Goal: Task Accomplishment & Management: Use online tool/utility

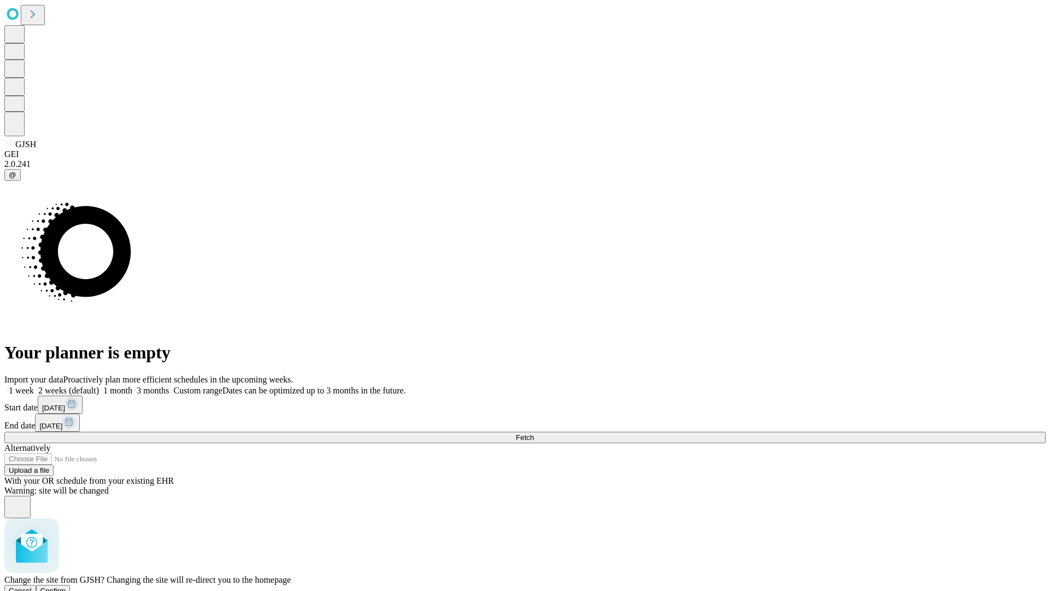
click at [66, 586] on span "Confirm" at bounding box center [53, 590] width 26 height 8
click at [99, 386] on label "2 weeks (default)" at bounding box center [66, 390] width 65 height 9
click at [534, 433] on span "Fetch" at bounding box center [525, 437] width 18 height 8
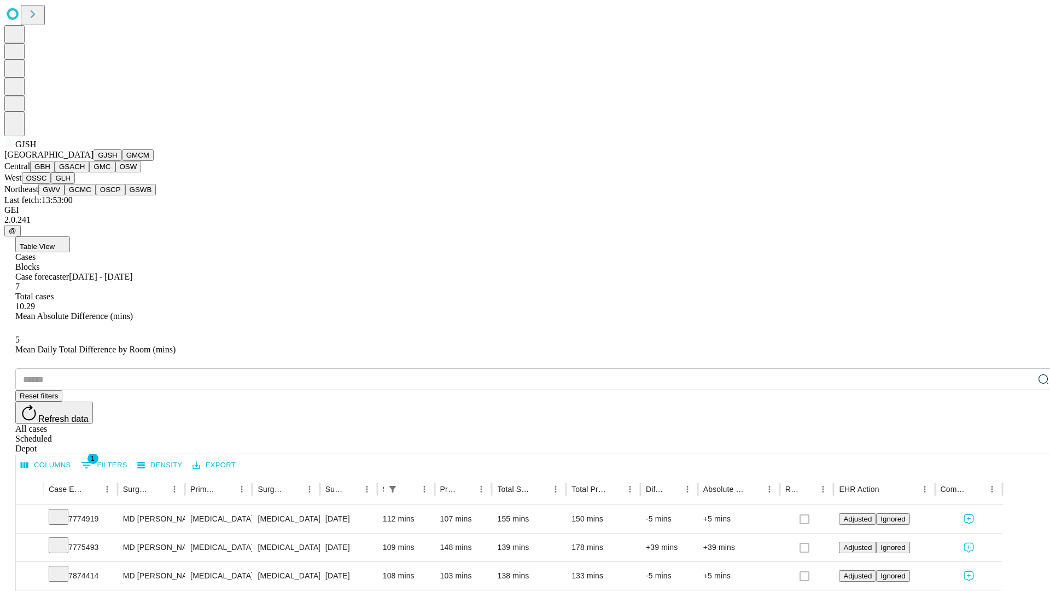
click at [122, 161] on button "GMCM" at bounding box center [138, 154] width 32 height 11
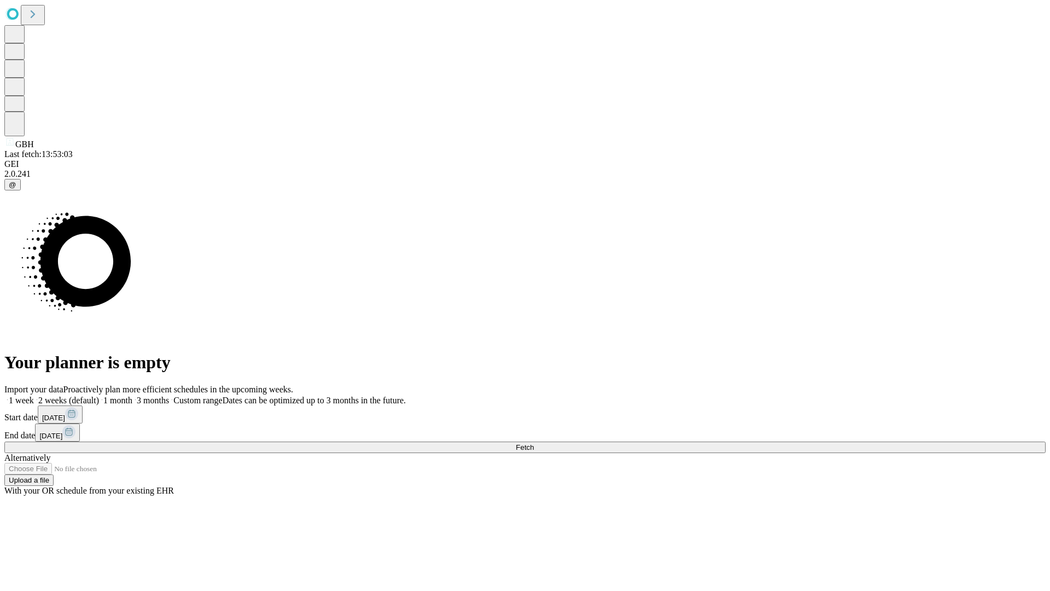
click at [99, 395] on label "2 weeks (default)" at bounding box center [66, 399] width 65 height 9
click at [534, 443] on span "Fetch" at bounding box center [525, 447] width 18 height 8
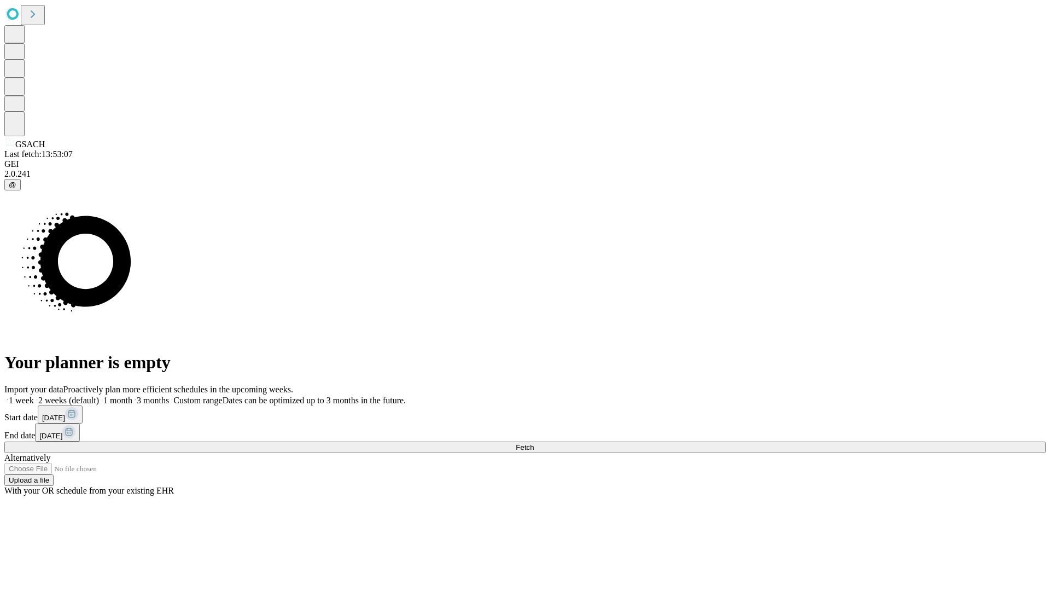
click at [99, 395] on label "2 weeks (default)" at bounding box center [66, 399] width 65 height 9
click at [534, 443] on span "Fetch" at bounding box center [525, 447] width 18 height 8
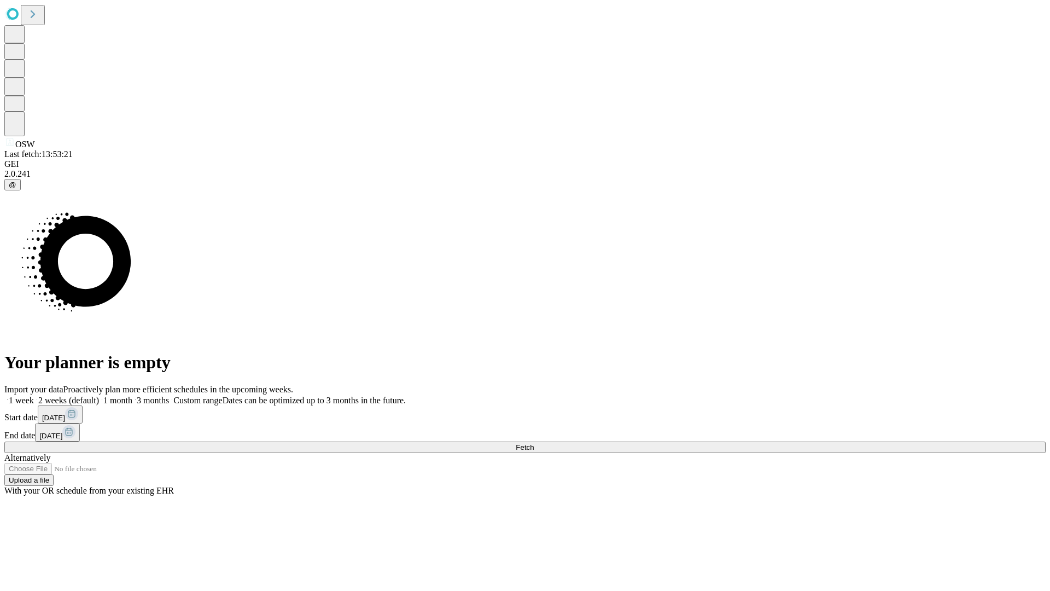
click at [99, 395] on label "2 weeks (default)" at bounding box center [66, 399] width 65 height 9
click at [534, 443] on span "Fetch" at bounding box center [525, 447] width 18 height 8
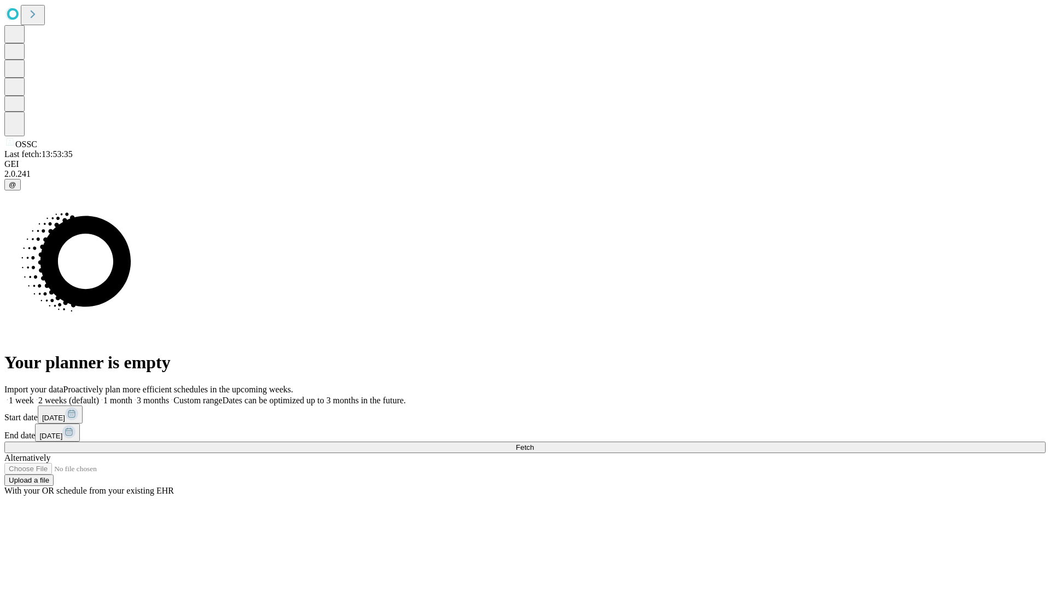
click at [99, 395] on label "2 weeks (default)" at bounding box center [66, 399] width 65 height 9
click at [534, 443] on span "Fetch" at bounding box center [525, 447] width 18 height 8
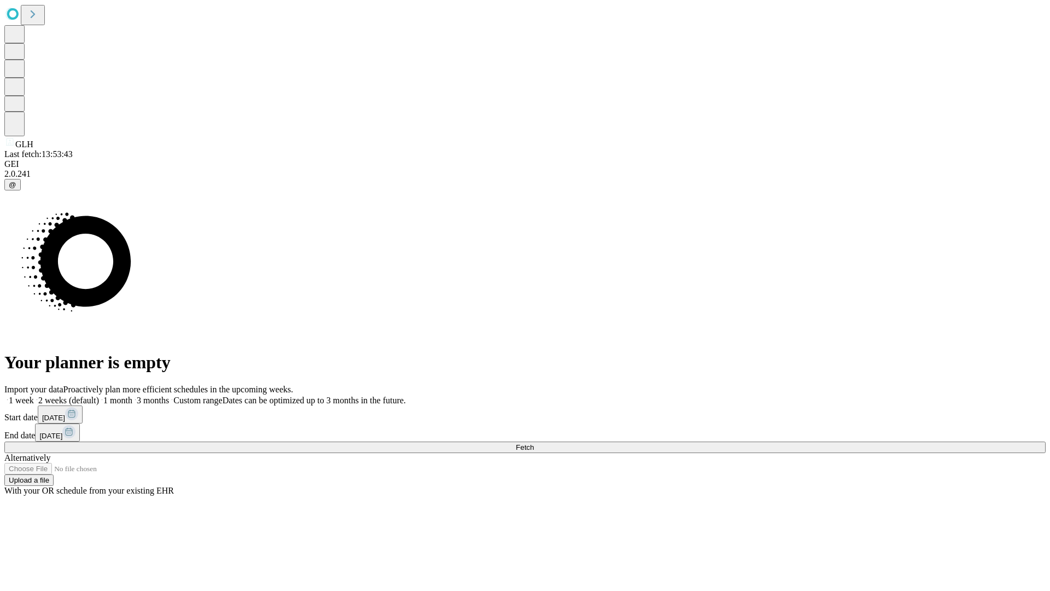
click at [534, 443] on span "Fetch" at bounding box center [525, 447] width 18 height 8
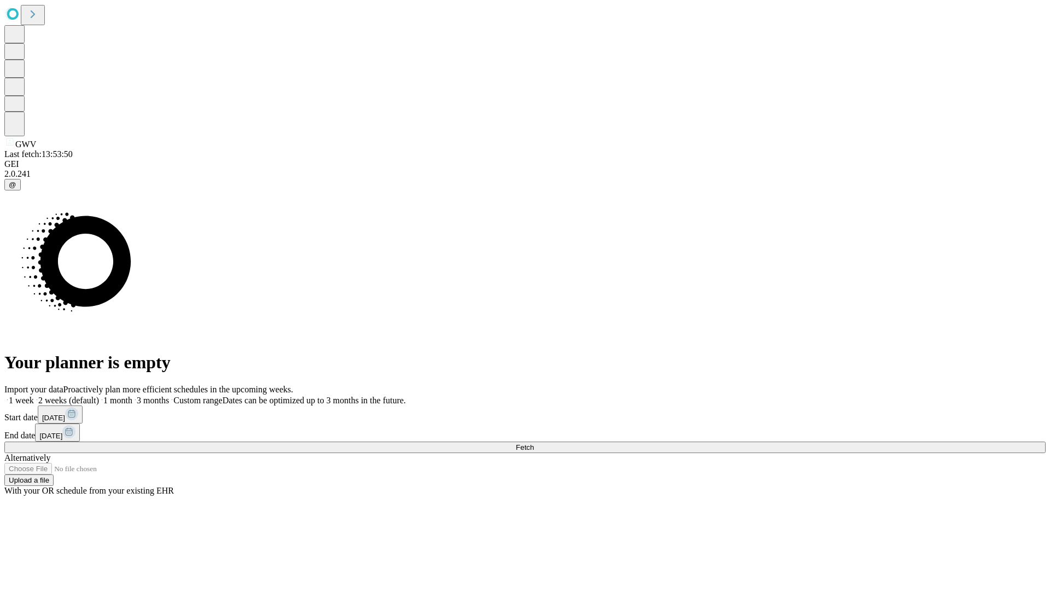
click at [534, 443] on span "Fetch" at bounding box center [525, 447] width 18 height 8
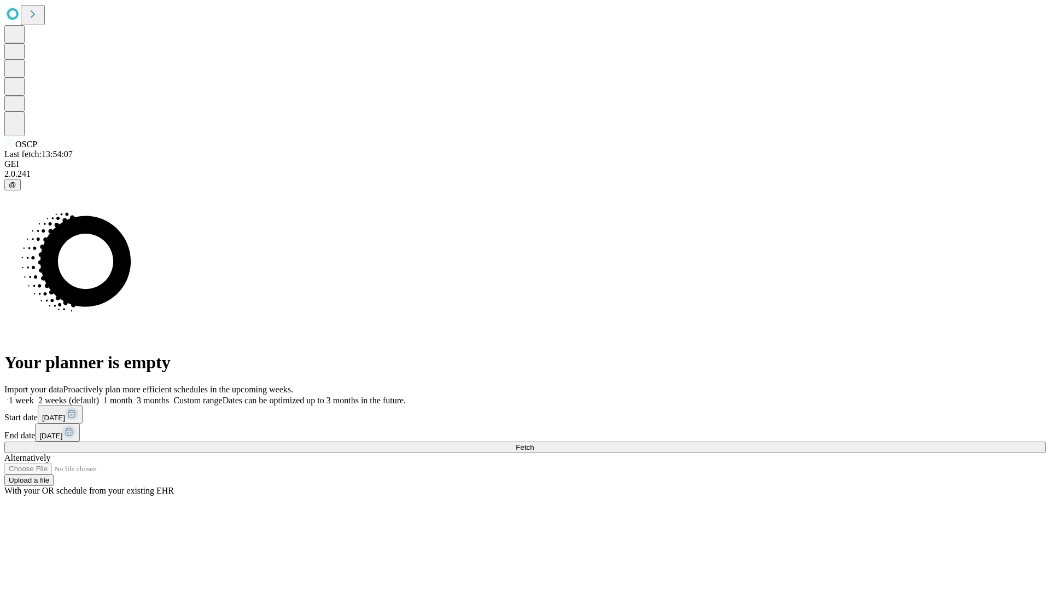
click at [99, 395] on label "2 weeks (default)" at bounding box center [66, 399] width 65 height 9
click at [534, 443] on span "Fetch" at bounding box center [525, 447] width 18 height 8
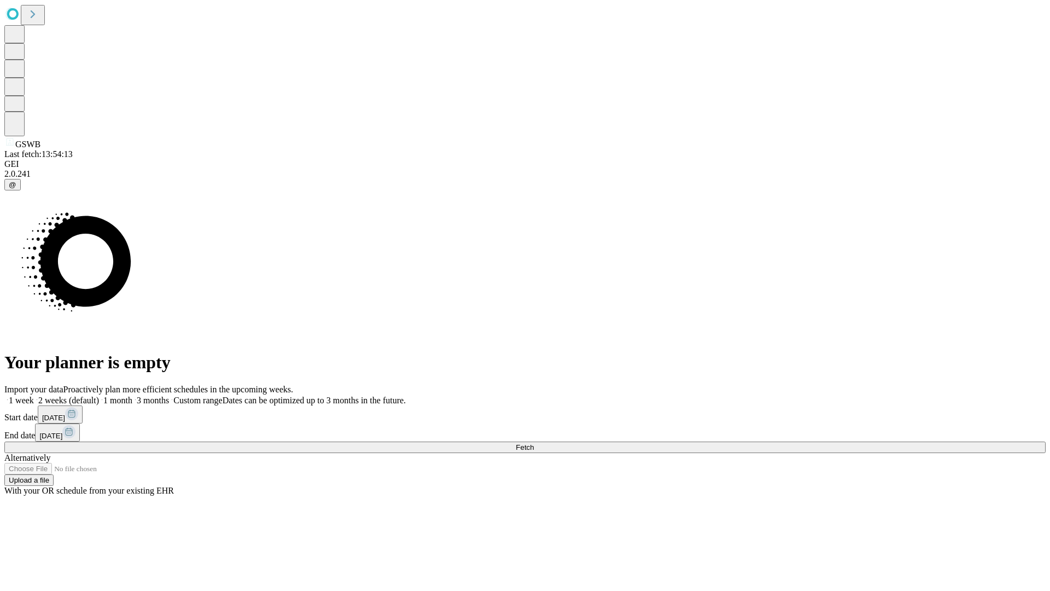
click at [99, 395] on label "2 weeks (default)" at bounding box center [66, 399] width 65 height 9
click at [534, 443] on span "Fetch" at bounding box center [525, 447] width 18 height 8
